Goal: Task Accomplishment & Management: Manage account settings

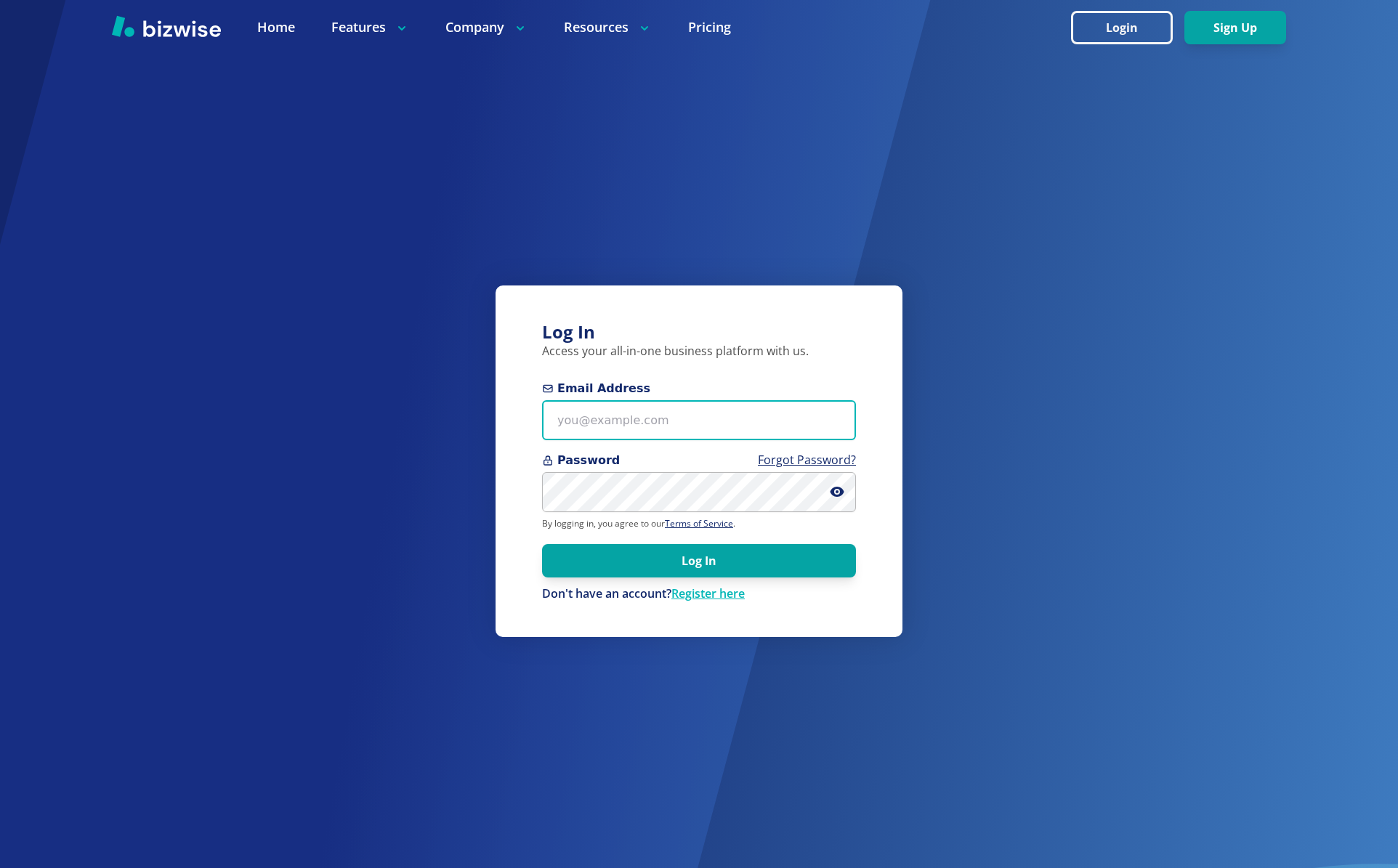
click at [665, 426] on input "Email Address" at bounding box center [699, 419] width 314 height 40
